Goal: Information Seeking & Learning: Learn about a topic

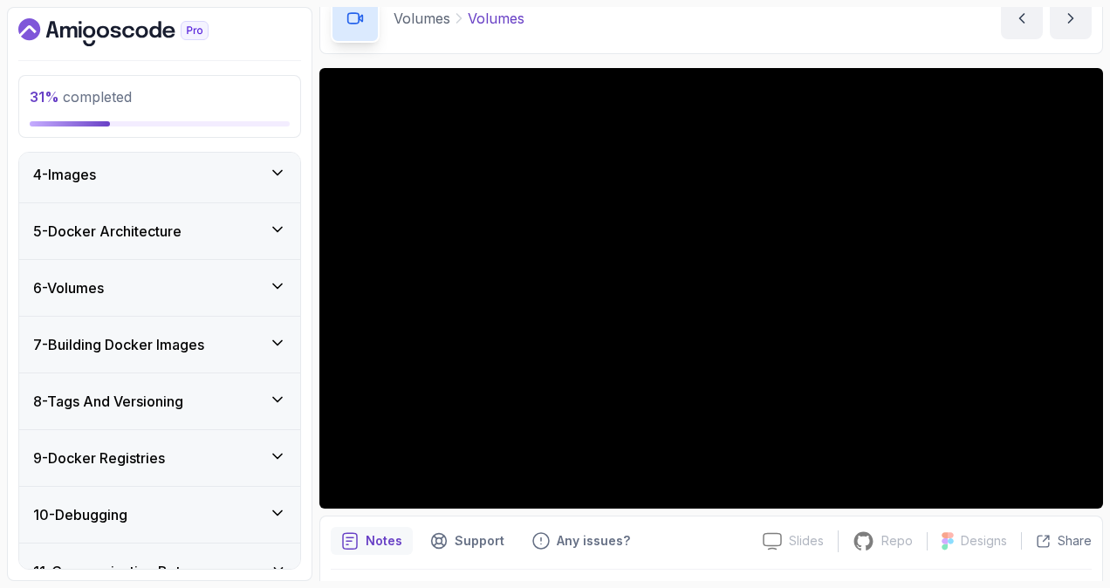
scroll to position [214, 0]
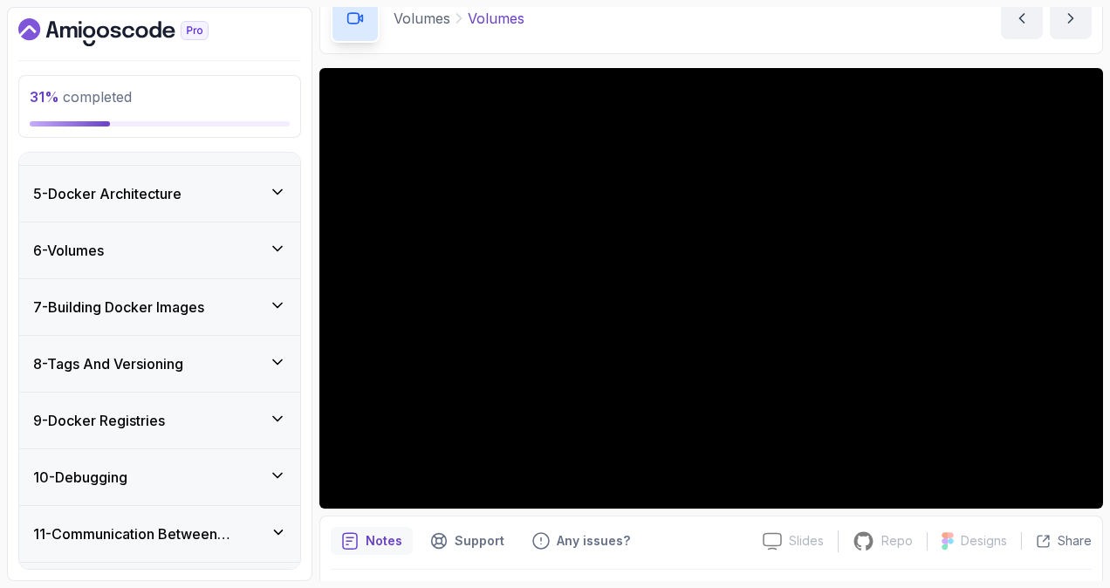
click at [220, 243] on div "6 - Volumes" at bounding box center [159, 250] width 253 height 21
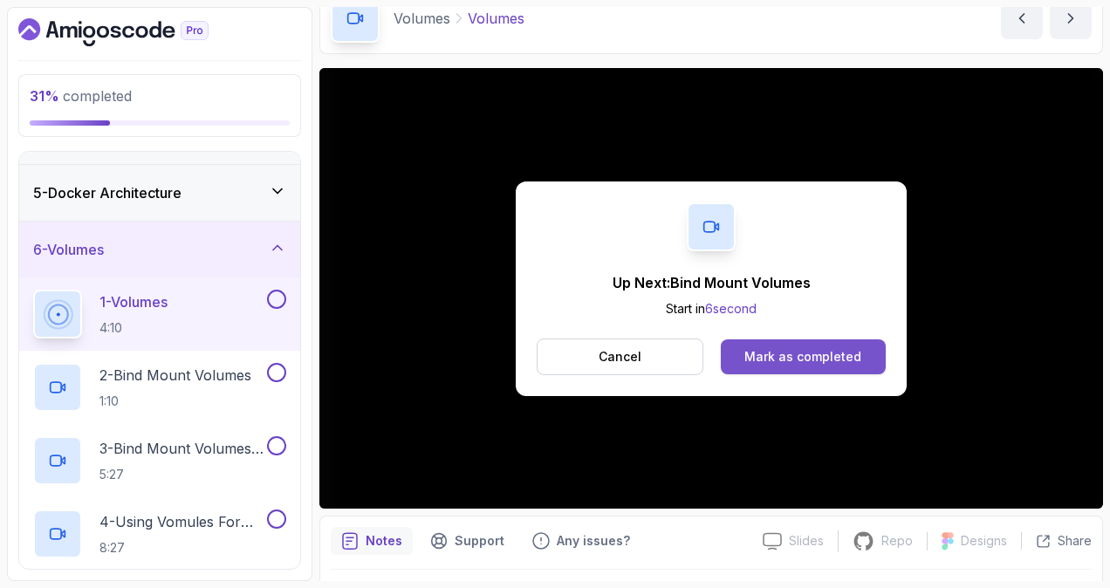
click at [787, 351] on div "Mark as completed" at bounding box center [803, 356] width 117 height 17
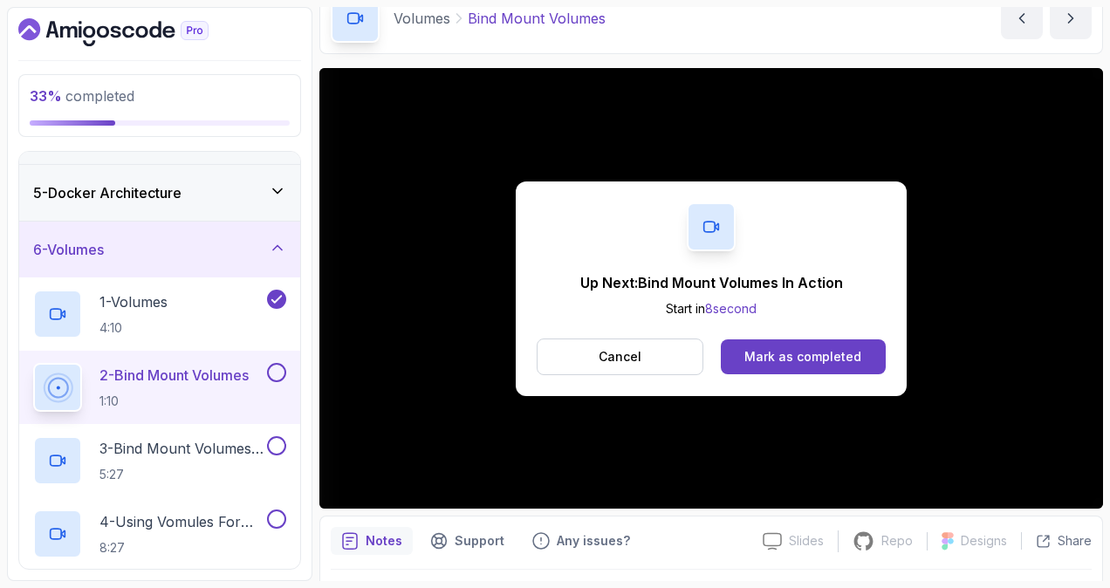
click at [787, 351] on div "Mark as completed" at bounding box center [803, 356] width 117 height 17
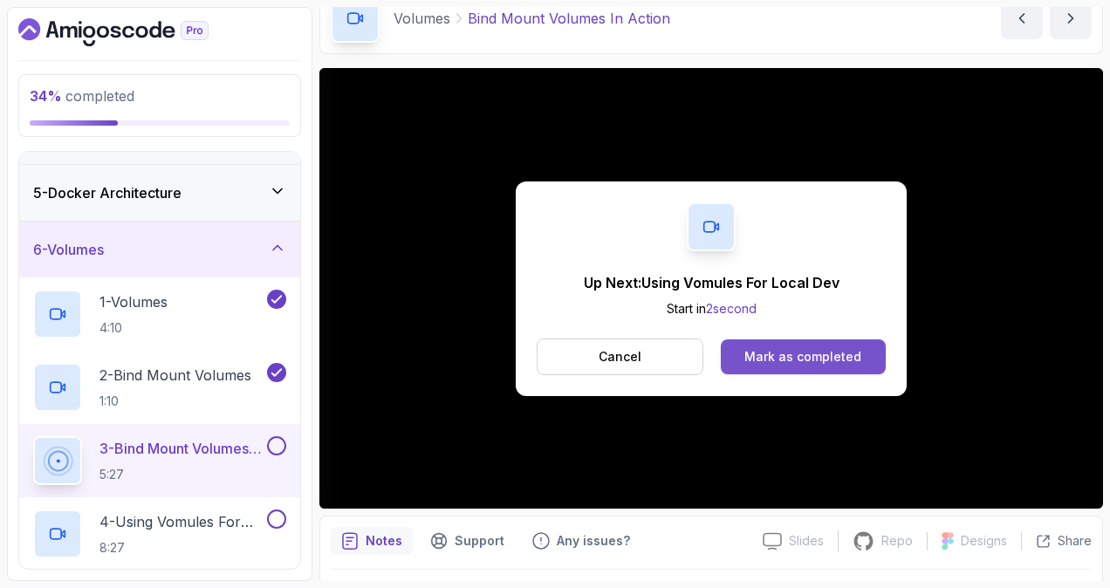
click at [777, 348] on div "Mark as completed" at bounding box center [803, 356] width 117 height 17
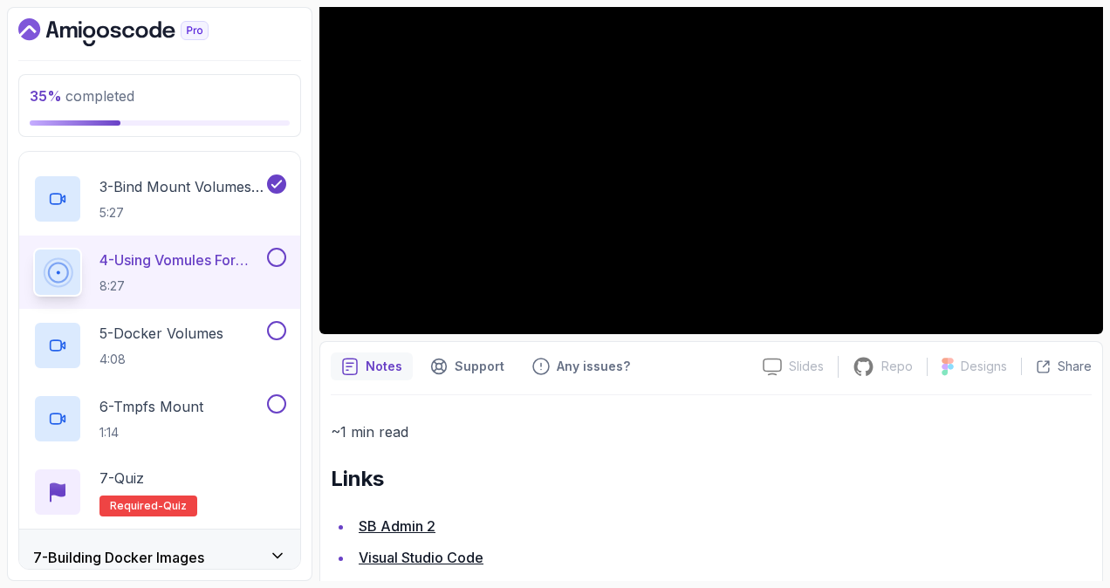
scroll to position [87, 0]
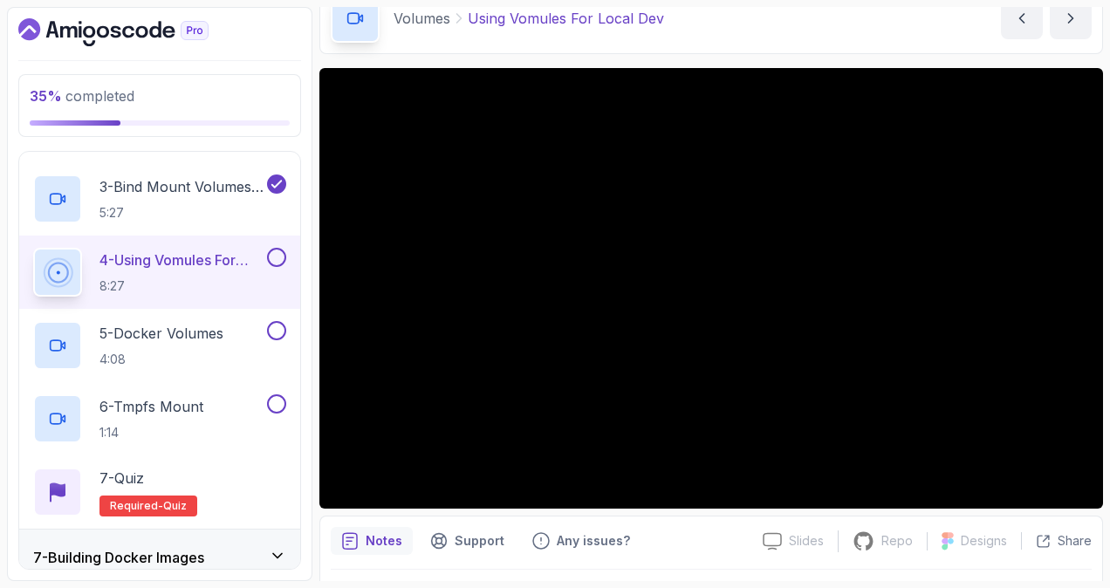
click at [318, 61] on div "35 % completed 1 - Intro 2 - Getting Started 3 - Containers 4 - Images 5 - Dock…" at bounding box center [555, 294] width 1096 height 574
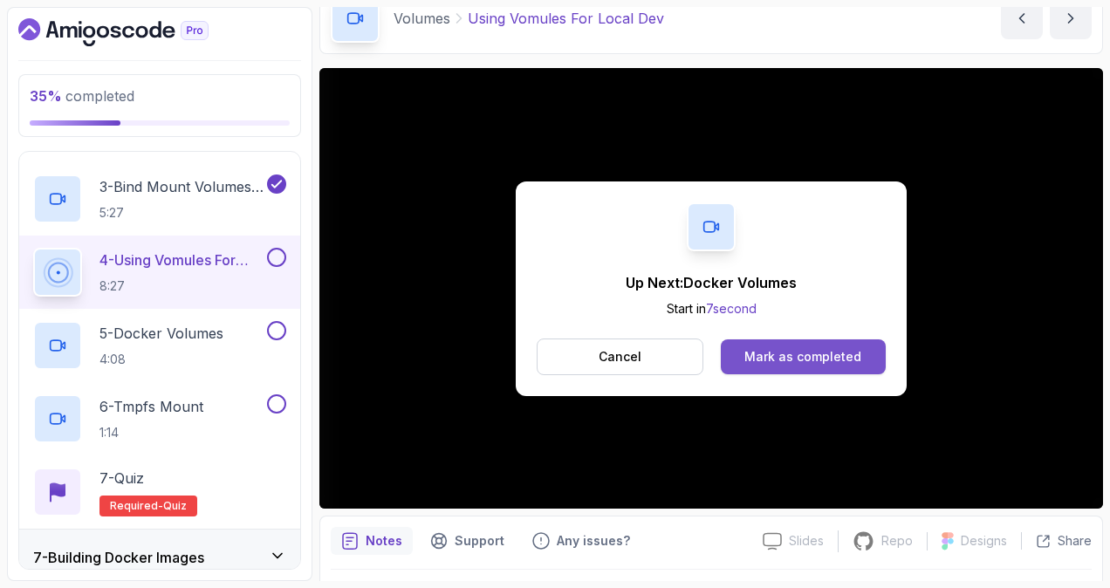
click at [795, 356] on div "Mark as completed" at bounding box center [803, 356] width 117 height 17
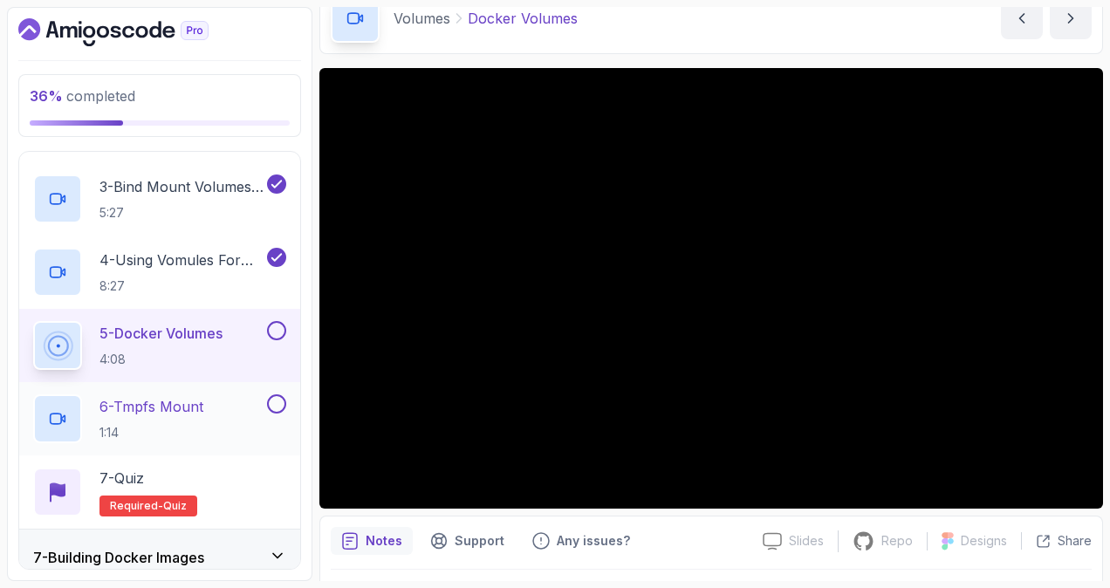
scroll to position [563, 0]
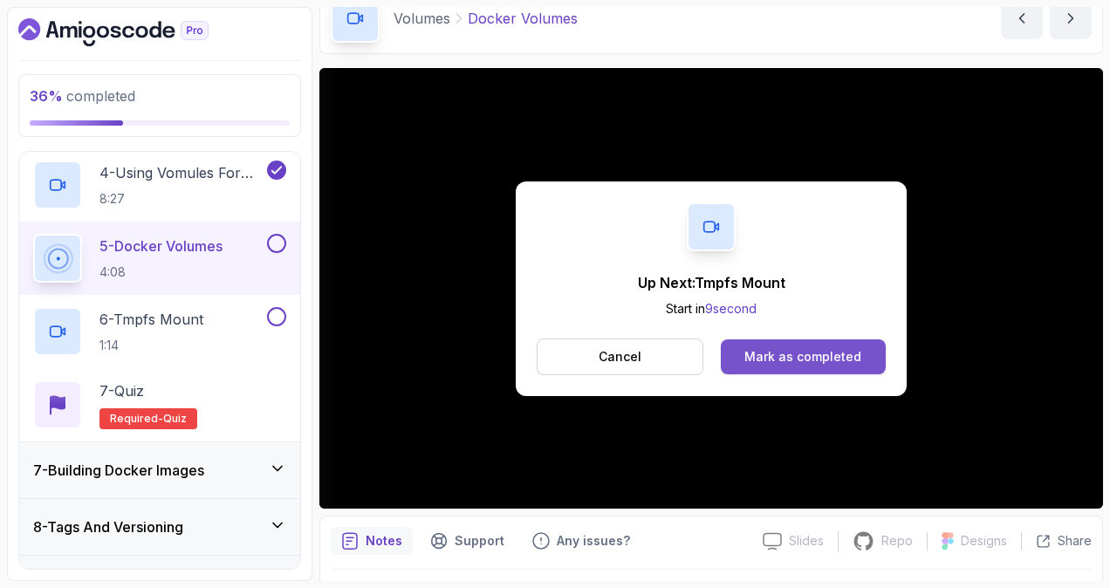
click at [790, 356] on div "Mark as completed" at bounding box center [803, 356] width 117 height 17
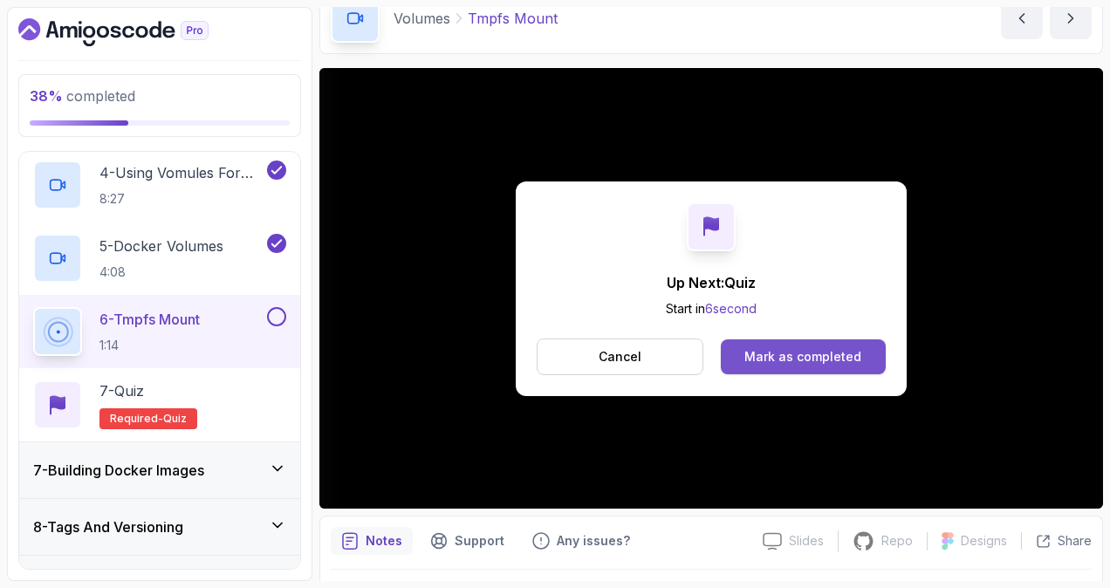
click at [749, 361] on div "Mark as completed" at bounding box center [803, 356] width 117 height 17
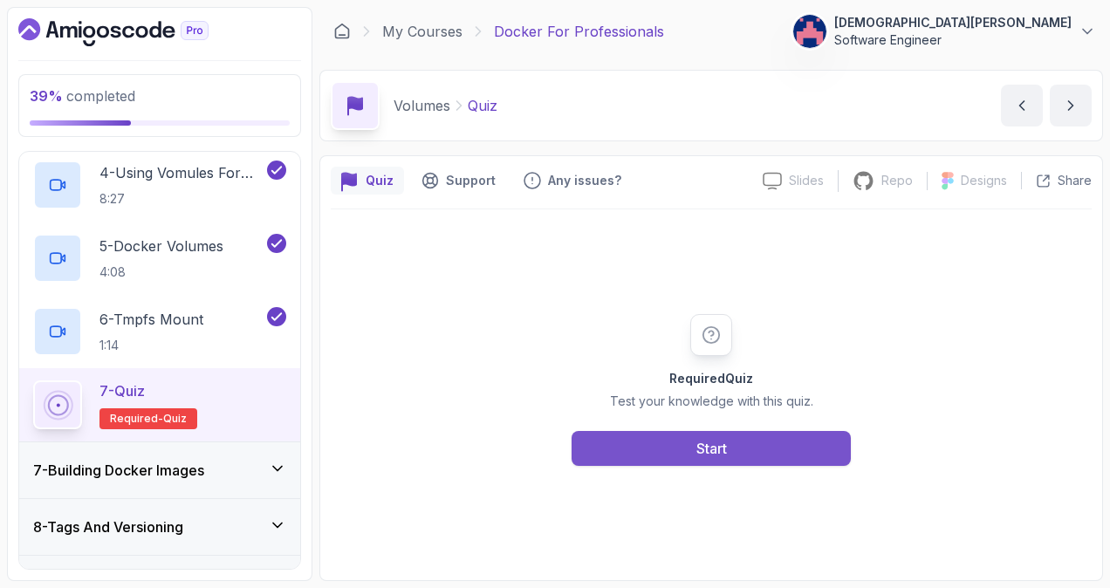
click at [694, 452] on button "Start" at bounding box center [711, 448] width 279 height 35
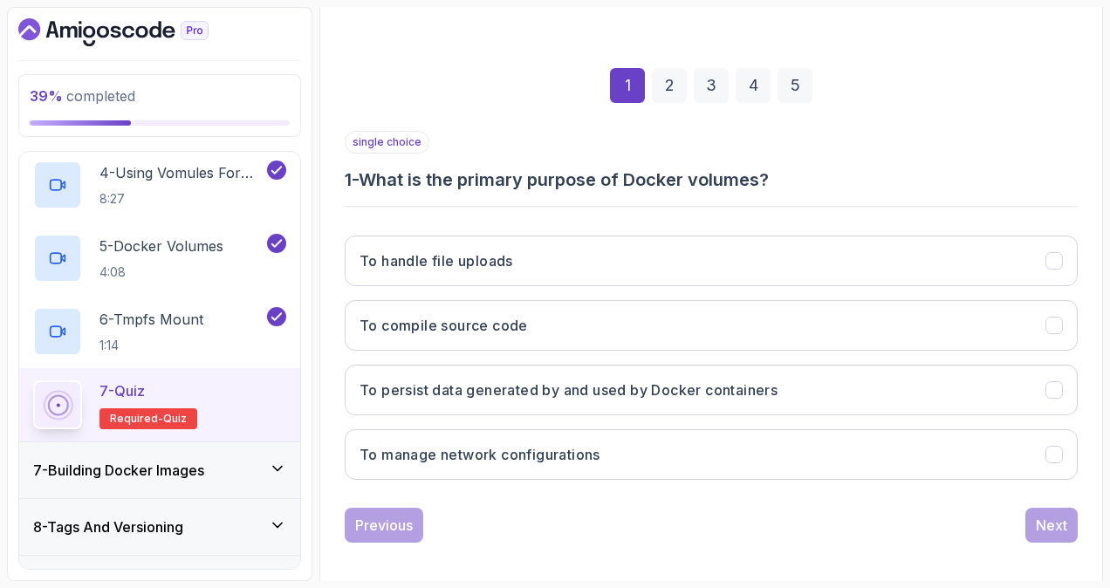
scroll to position [215, 0]
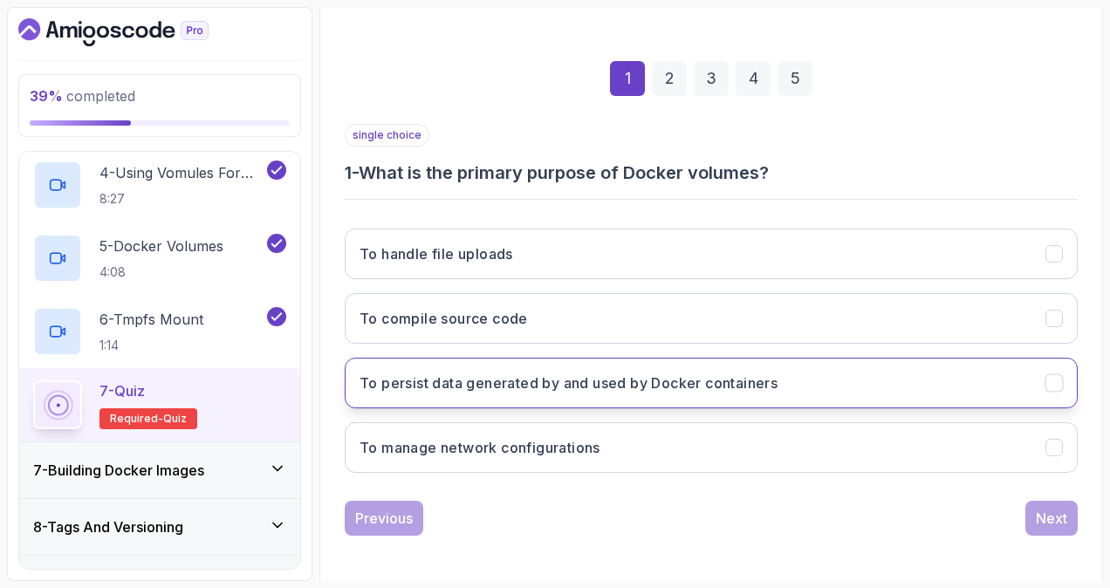
click at [630, 381] on h3 "To persist data generated by and used by Docker containers" at bounding box center [569, 383] width 418 height 21
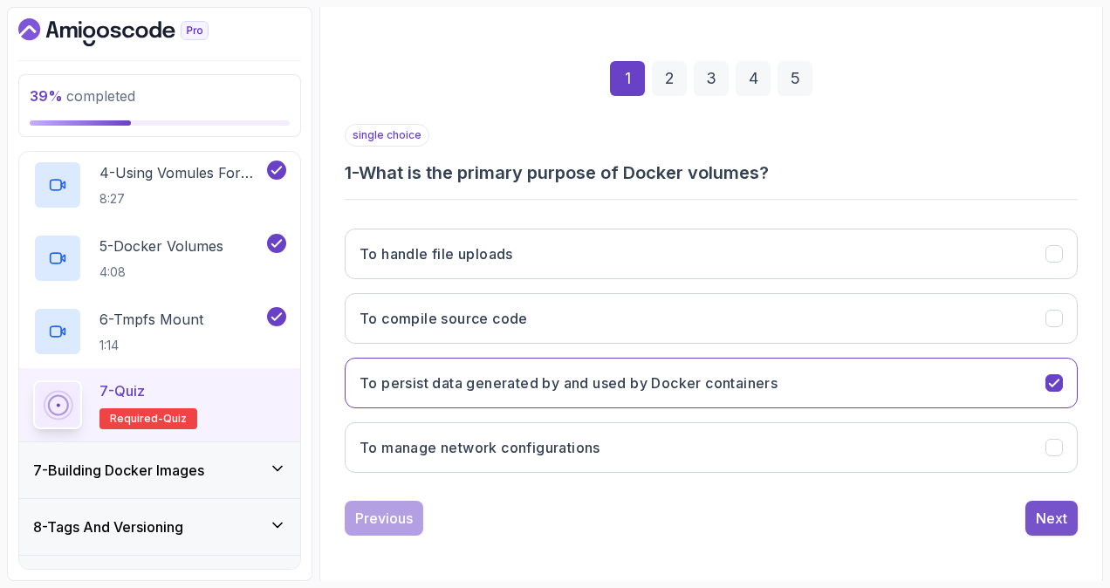
click at [1043, 508] on div "Next" at bounding box center [1051, 518] width 31 height 21
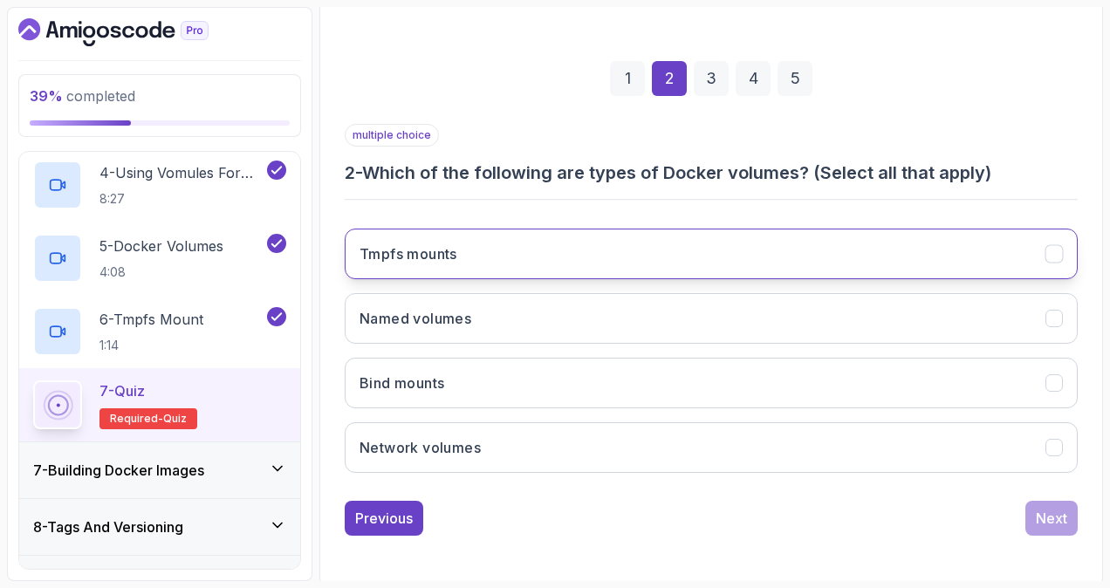
click at [829, 260] on button "Tmpfs mounts" at bounding box center [711, 254] width 733 height 51
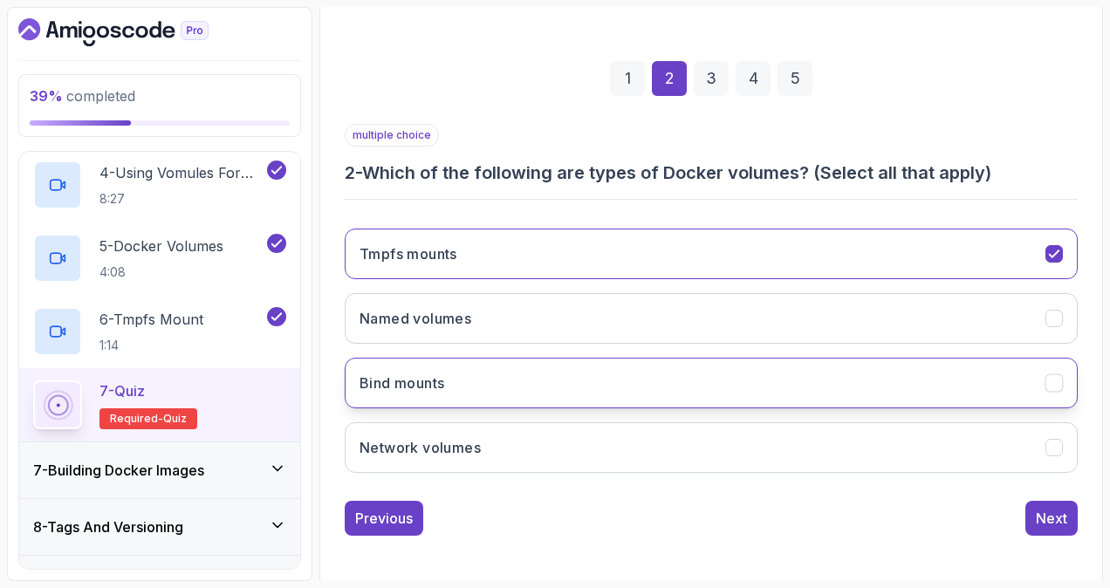
click at [806, 376] on button "Bind mounts" at bounding box center [711, 383] width 733 height 51
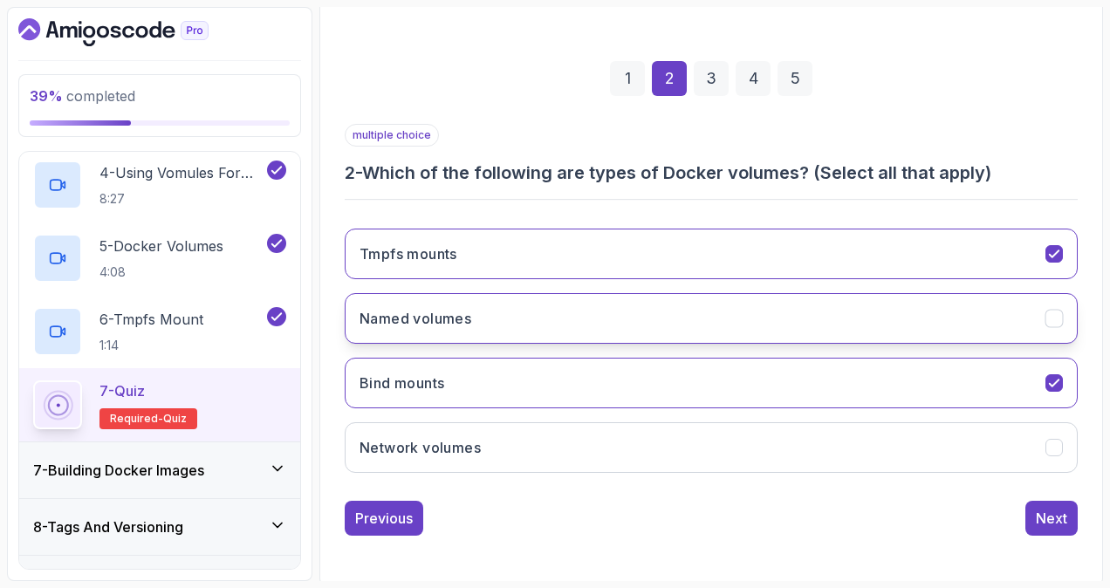
click at [867, 326] on button "Named volumes" at bounding box center [711, 318] width 733 height 51
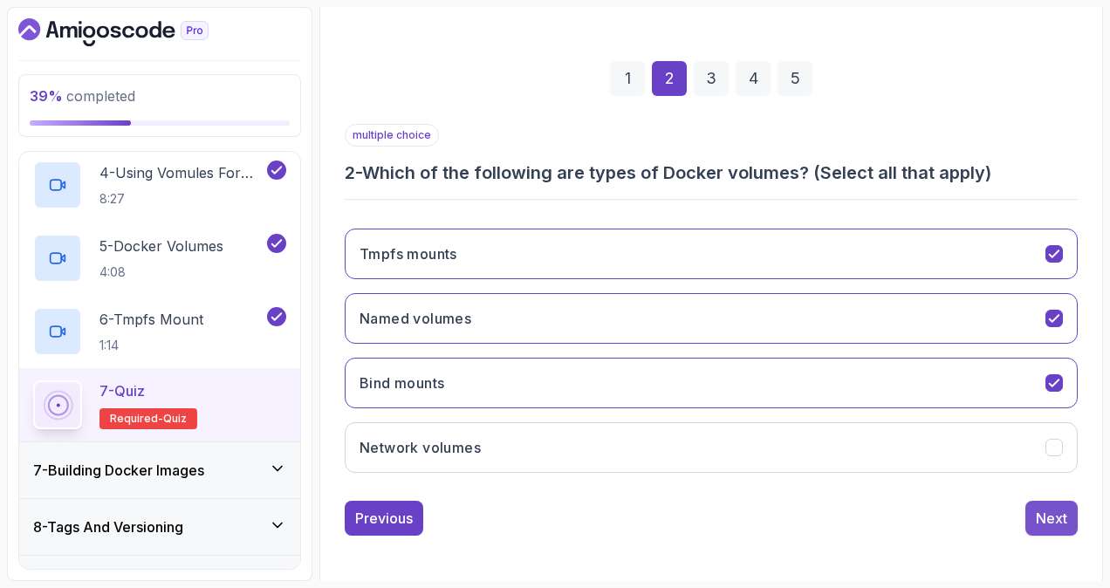
click at [1051, 512] on div "Next" at bounding box center [1051, 518] width 31 height 21
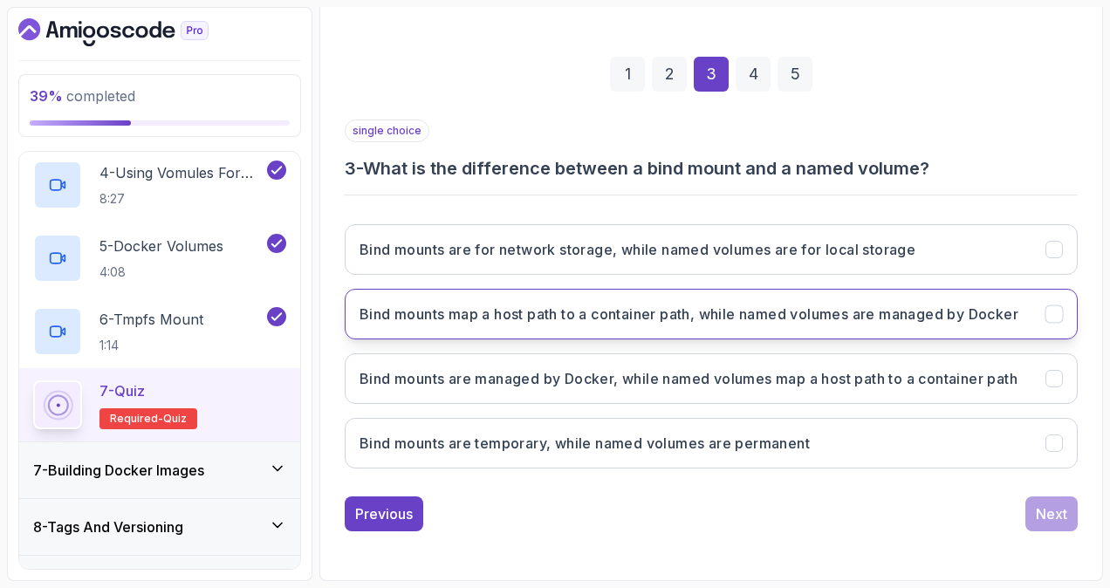
scroll to position [257, 0]
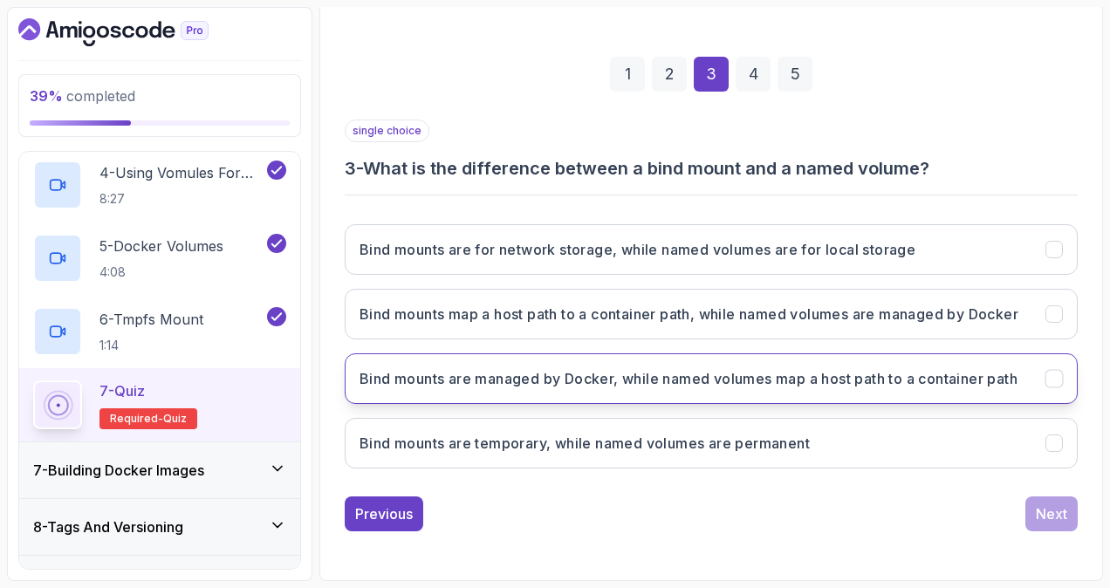
click at [1001, 384] on h3 "Bind mounts are managed by Docker, while named volumes map a host path to a con…" at bounding box center [689, 378] width 658 height 21
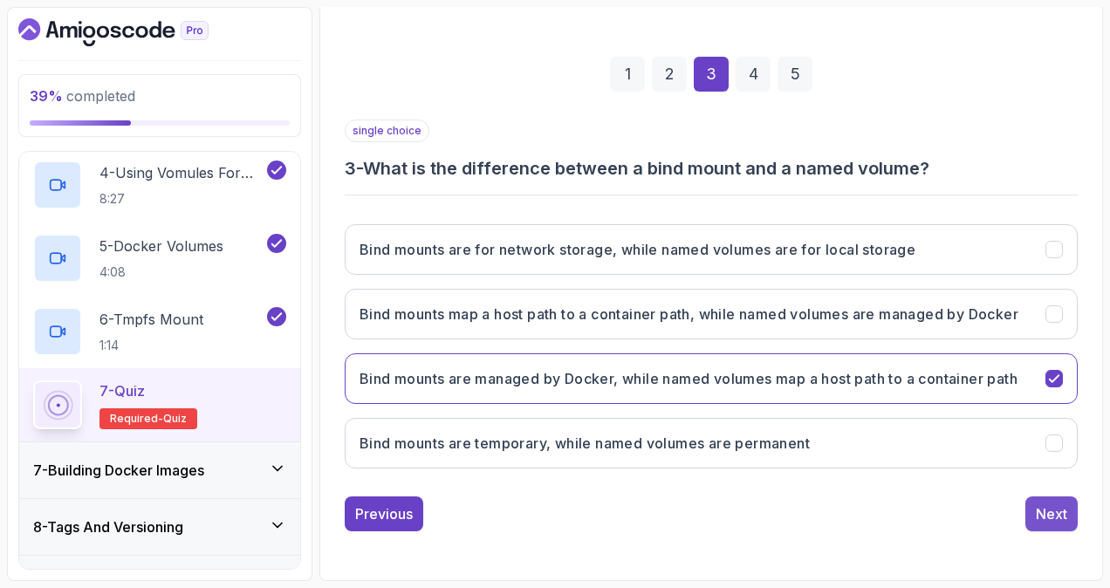
click at [1063, 510] on div "Next" at bounding box center [1051, 514] width 31 height 21
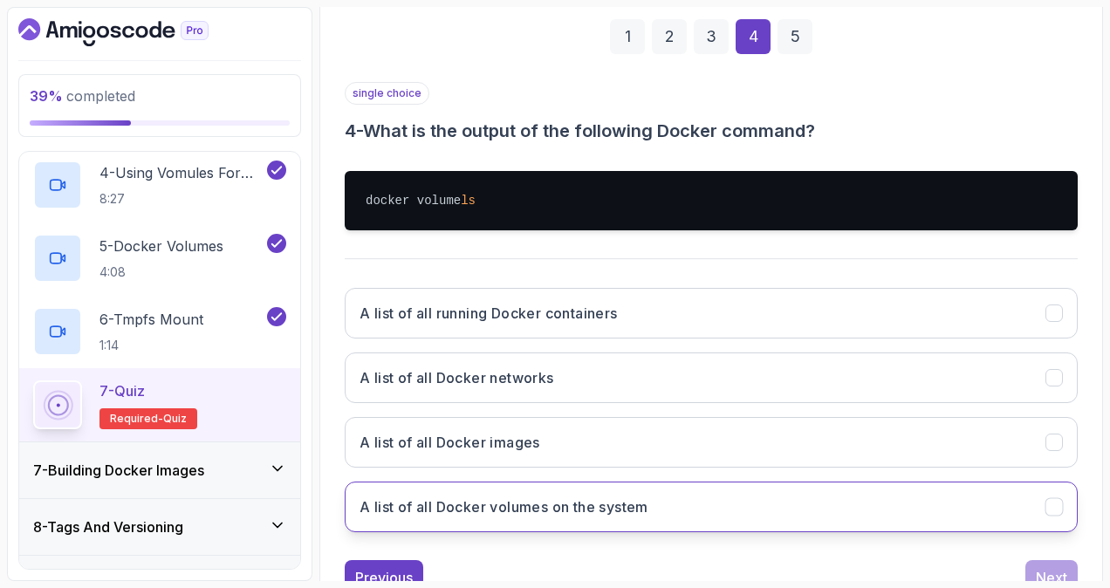
click at [751, 509] on button "A list of all Docker volumes on the system" at bounding box center [711, 507] width 733 height 51
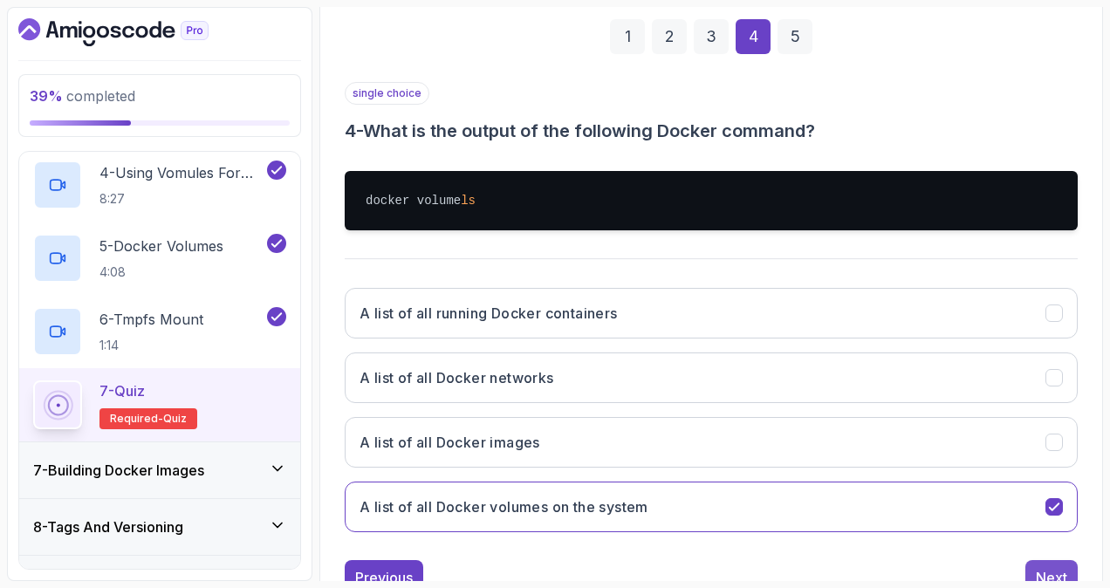
click at [1036, 567] on div "Next" at bounding box center [1051, 577] width 31 height 21
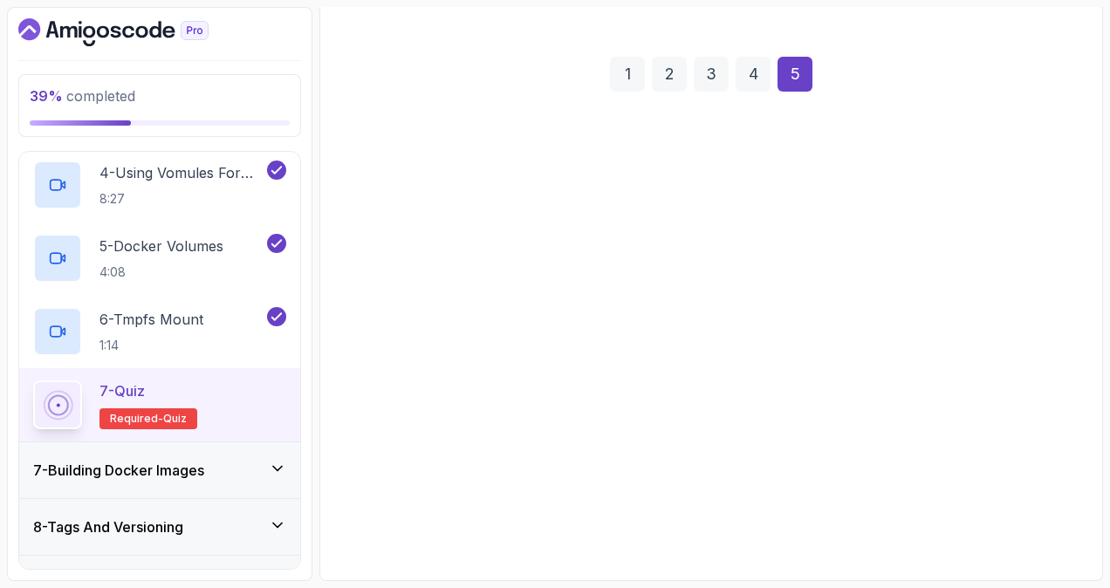
scroll to position [215, 0]
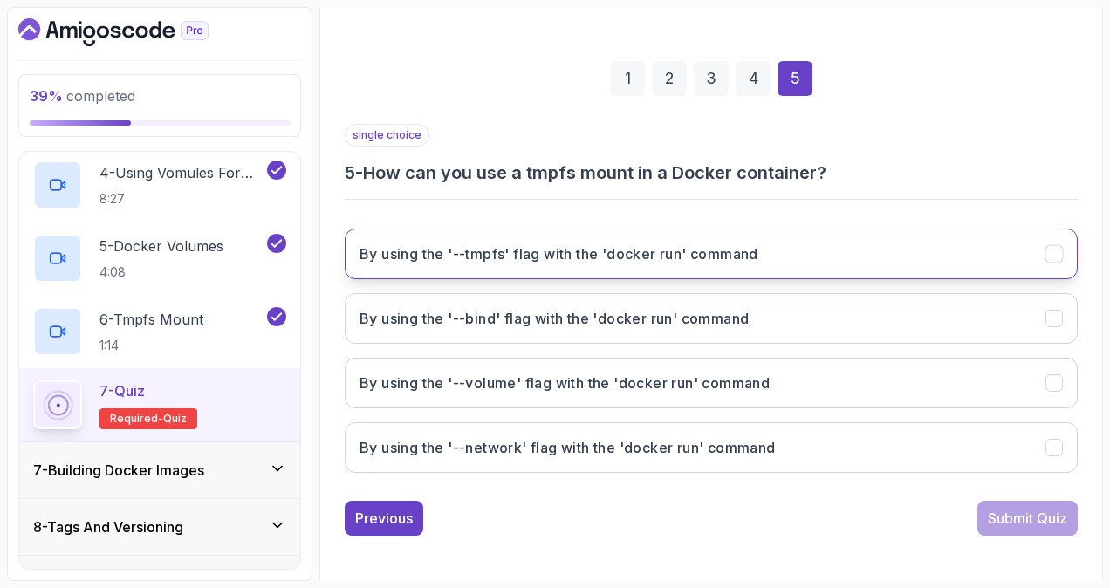
click at [872, 263] on button "By using the '--tmpfs' flag with the 'docker run' command" at bounding box center [711, 254] width 733 height 51
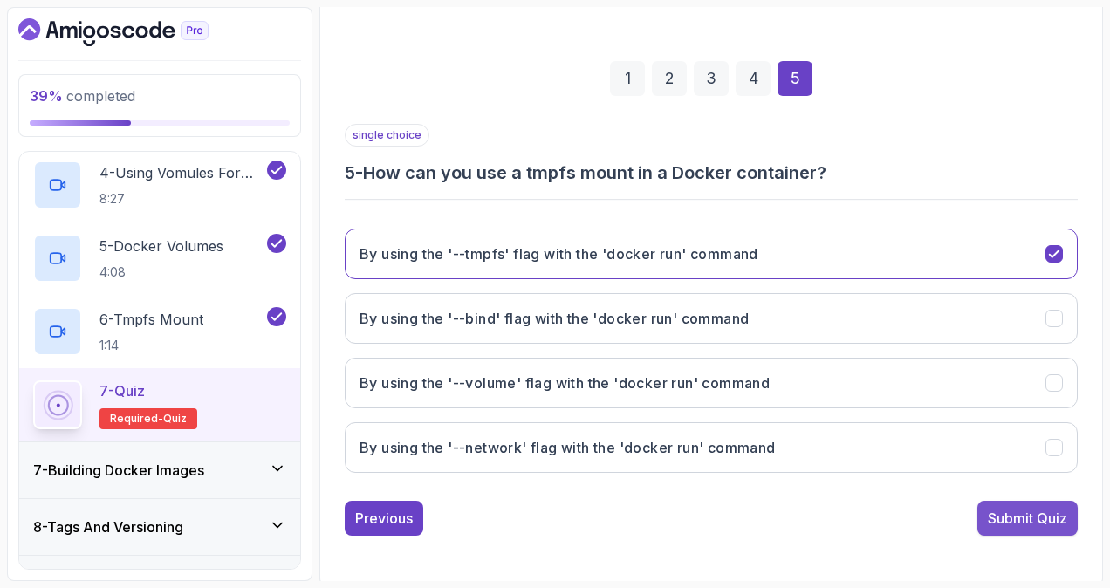
click at [1023, 511] on div "Submit Quiz" at bounding box center [1027, 518] width 79 height 21
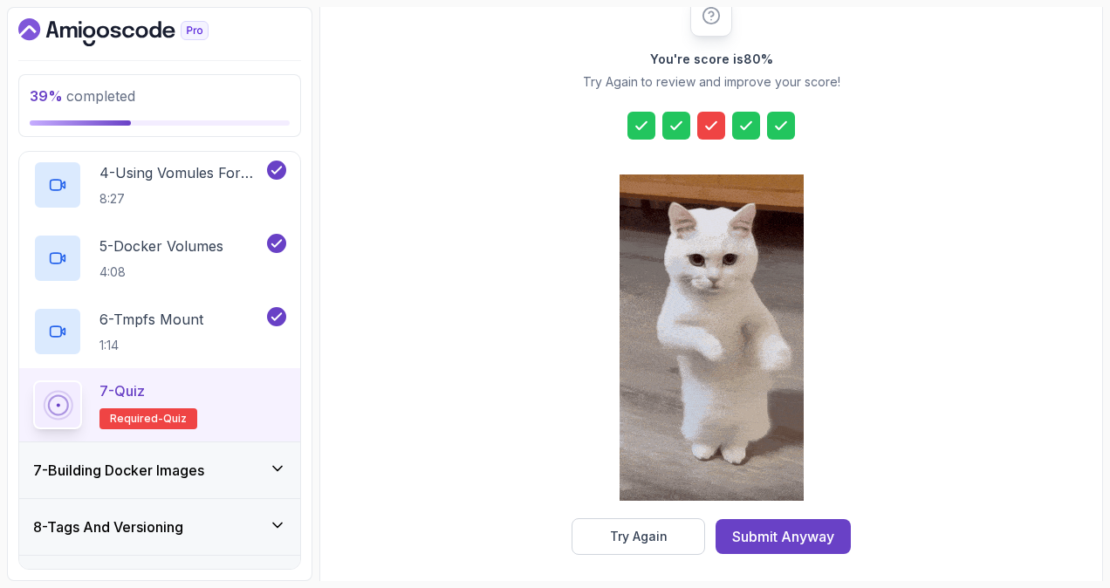
scroll to position [246, 0]
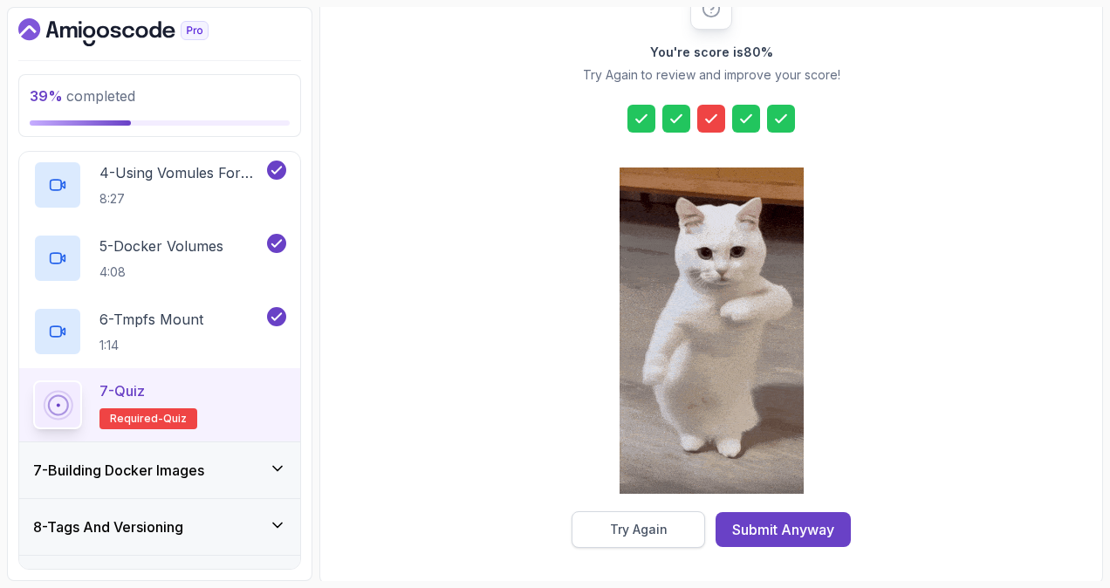
click at [669, 529] on button "Try Again" at bounding box center [639, 530] width 134 height 37
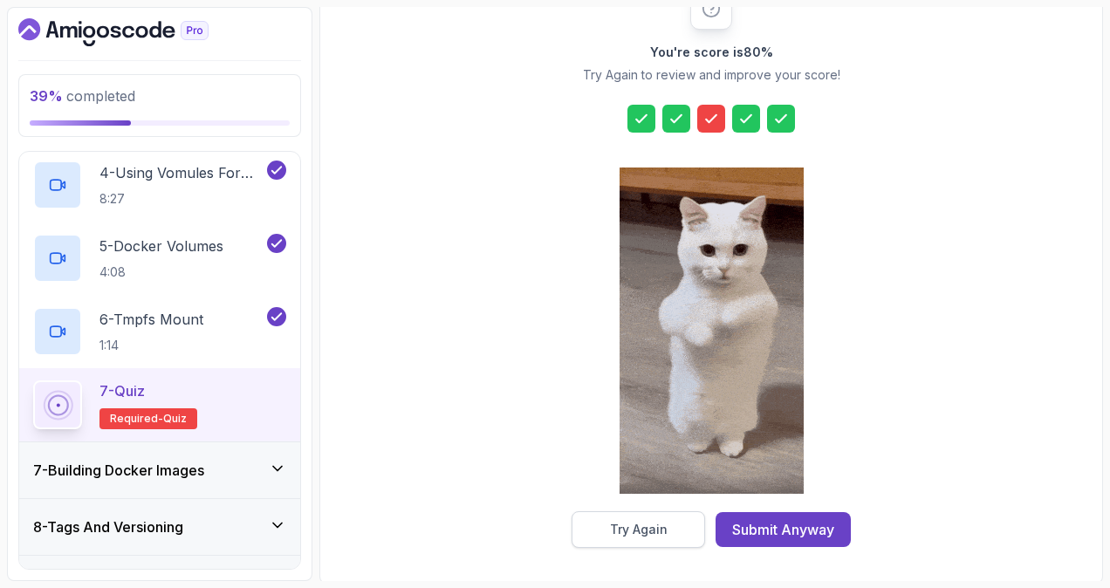
scroll to position [215, 0]
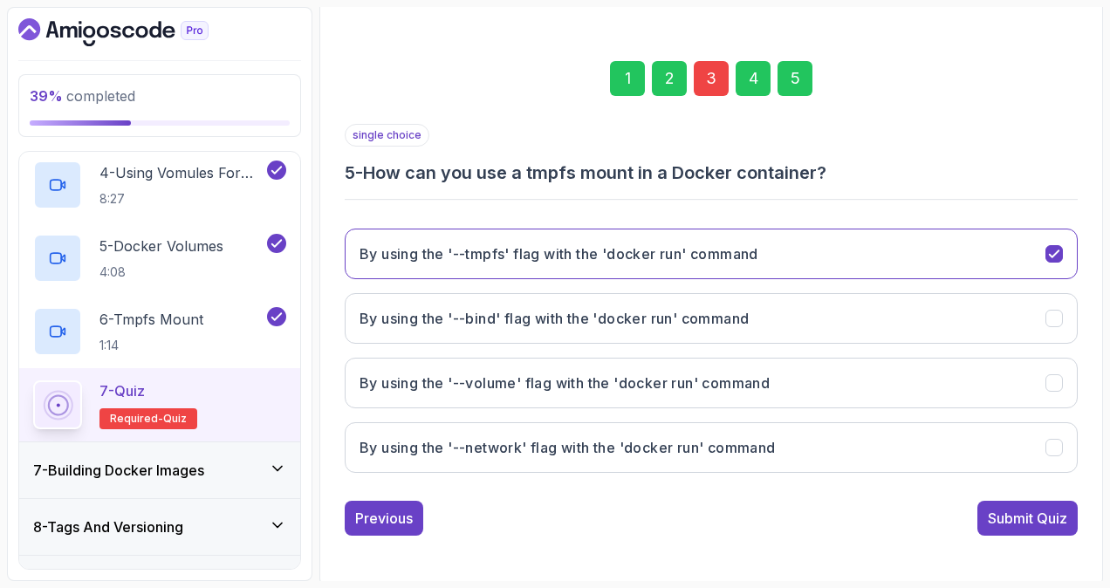
click at [706, 77] on div "3" at bounding box center [711, 78] width 35 height 35
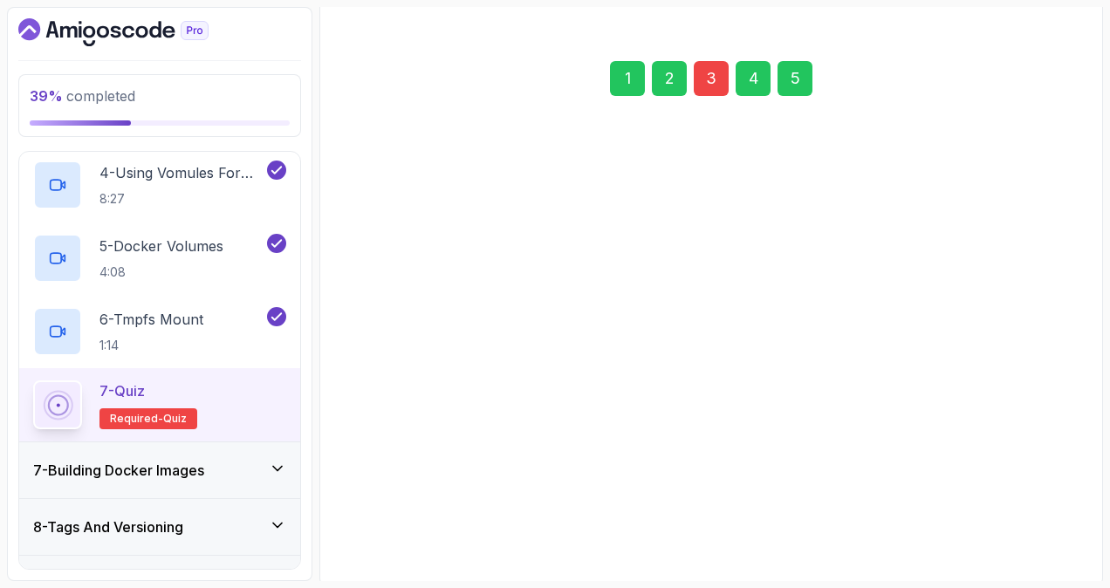
scroll to position [246, 0]
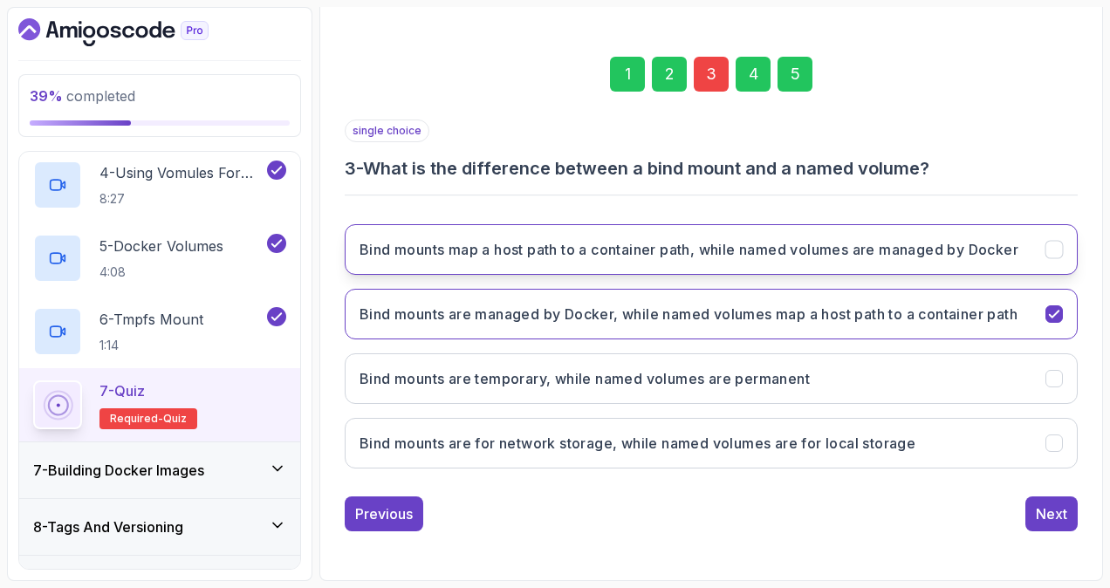
click at [788, 239] on h3 "Bind mounts map a host path to a container path, while named volumes are manage…" at bounding box center [689, 249] width 659 height 21
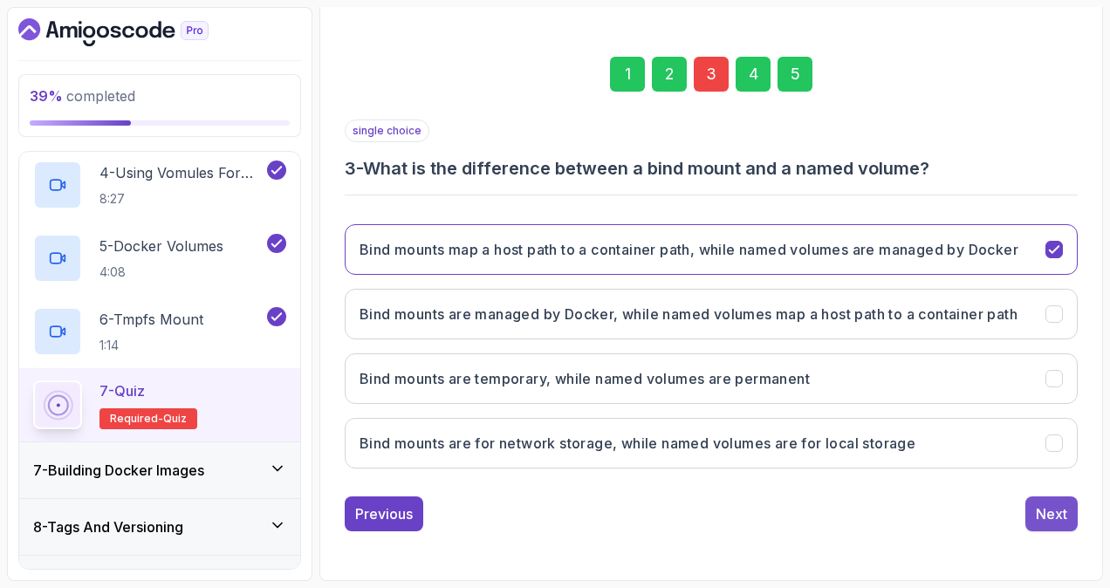
click at [1056, 517] on div "Next" at bounding box center [1051, 514] width 31 height 21
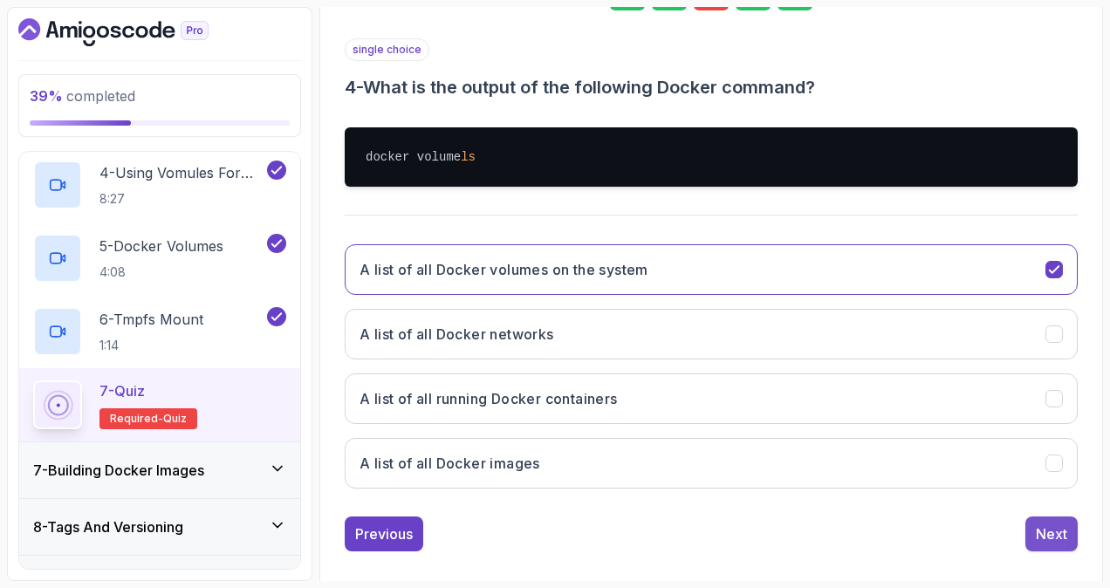
scroll to position [316, 0]
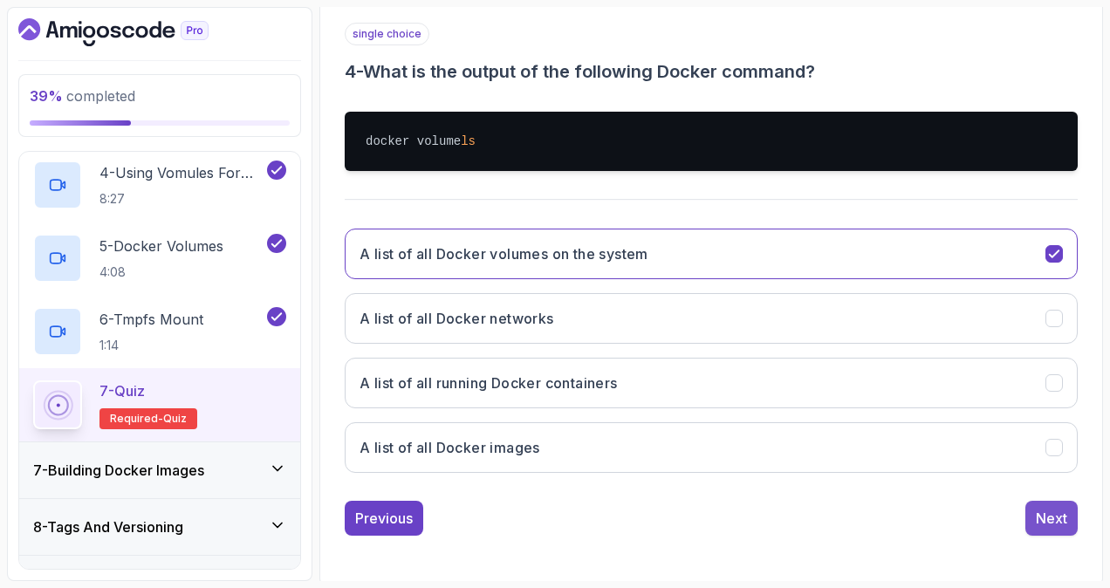
click at [1049, 512] on div "Next" at bounding box center [1051, 518] width 31 height 21
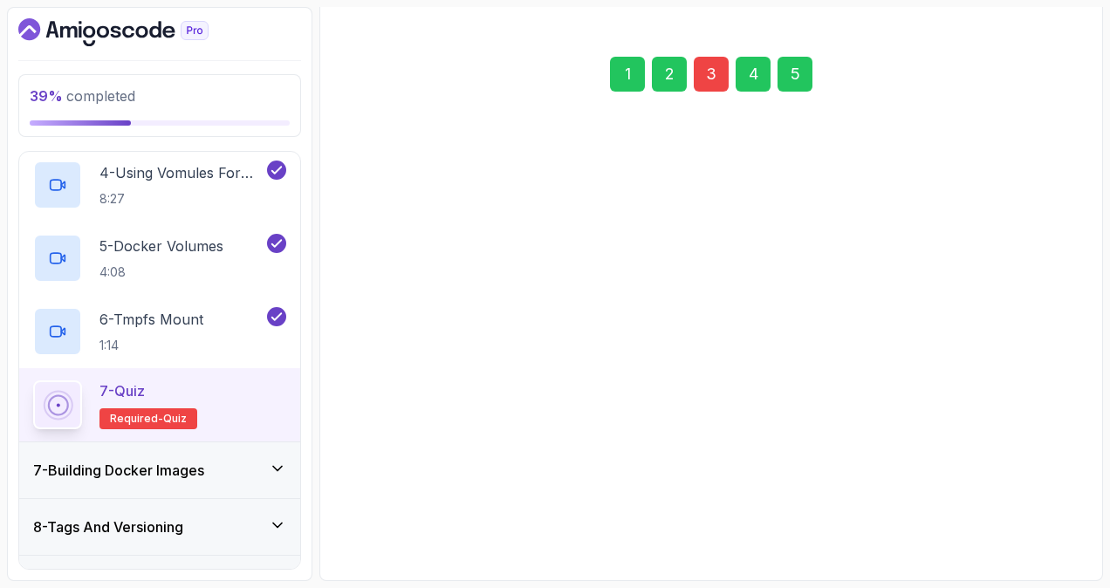
scroll to position [215, 0]
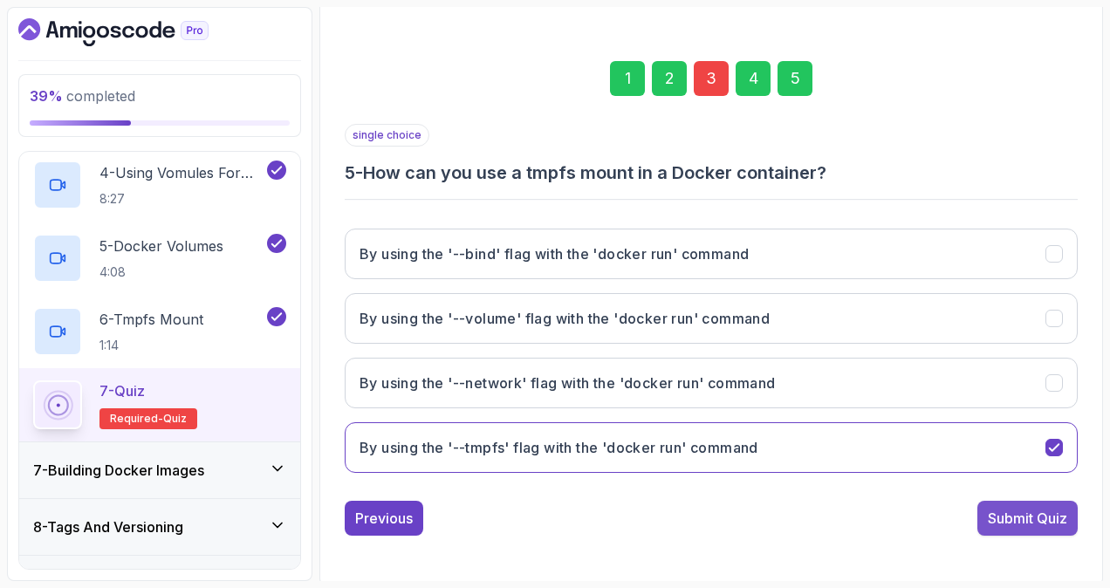
click at [1039, 512] on div "Submit Quiz" at bounding box center [1027, 518] width 79 height 21
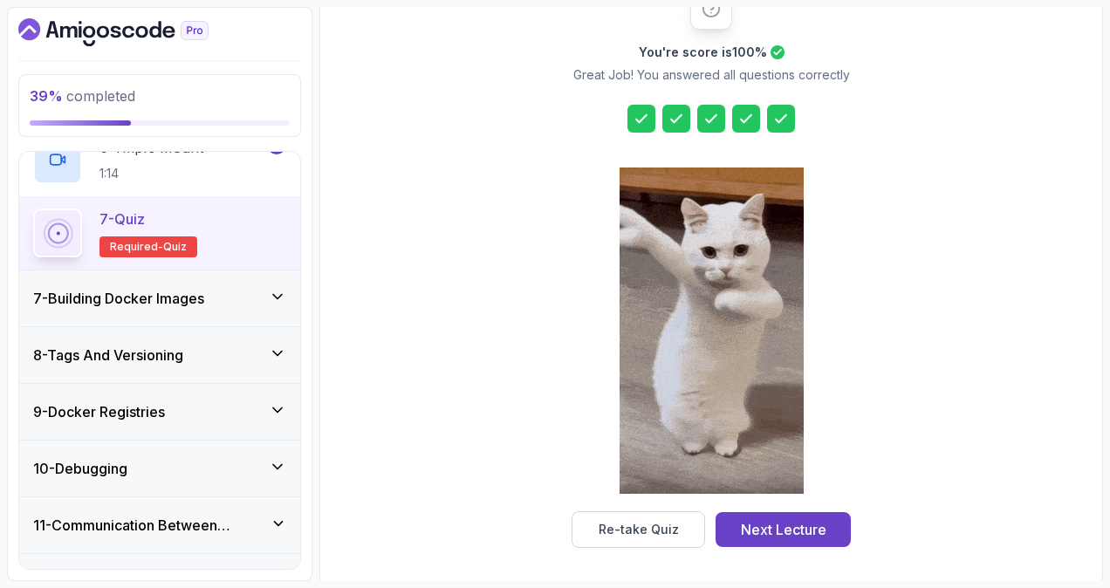
scroll to position [709, 0]
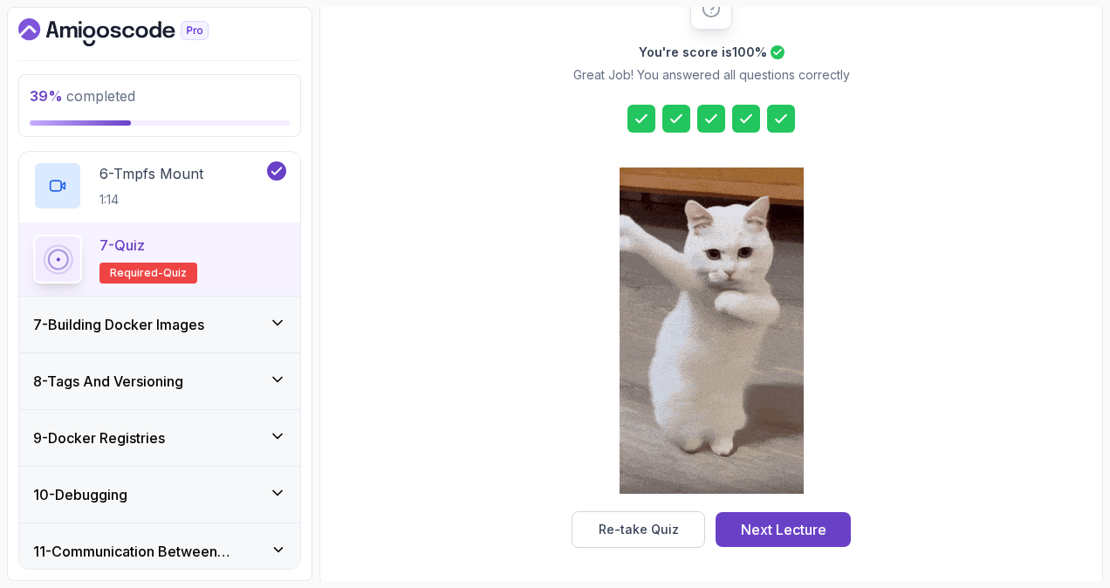
click at [273, 321] on icon at bounding box center [277, 322] width 17 height 17
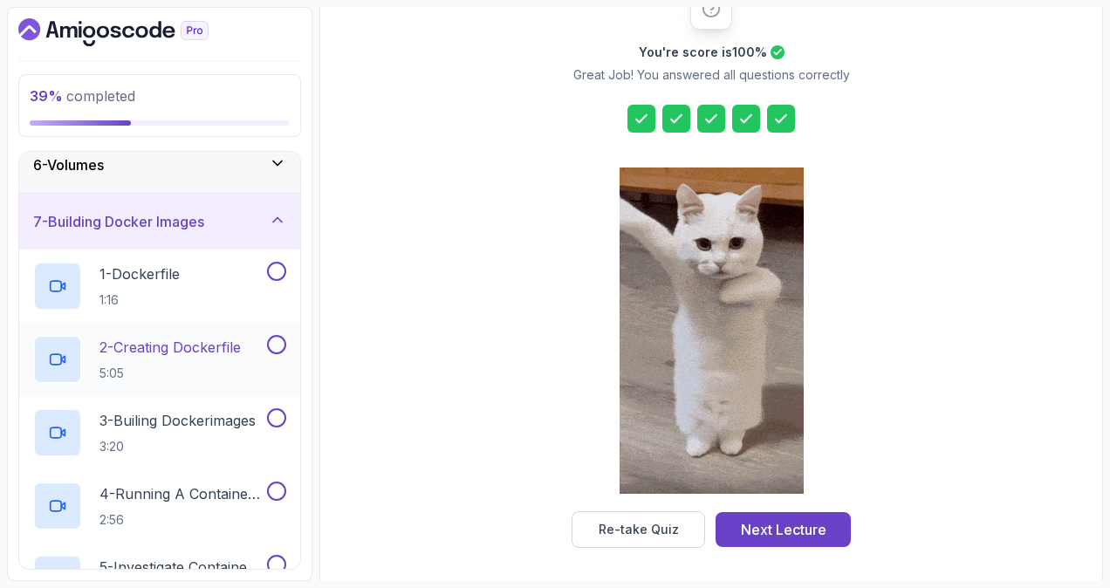
scroll to position [196, 0]
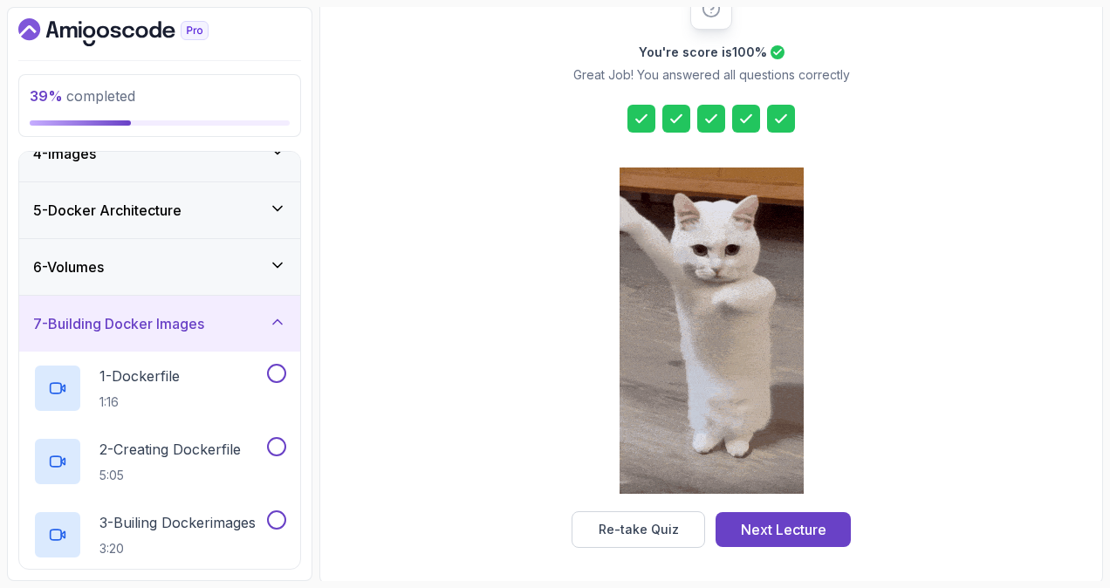
click at [270, 317] on icon at bounding box center [277, 321] width 17 height 17
